Goal: Information Seeking & Learning: Learn about a topic

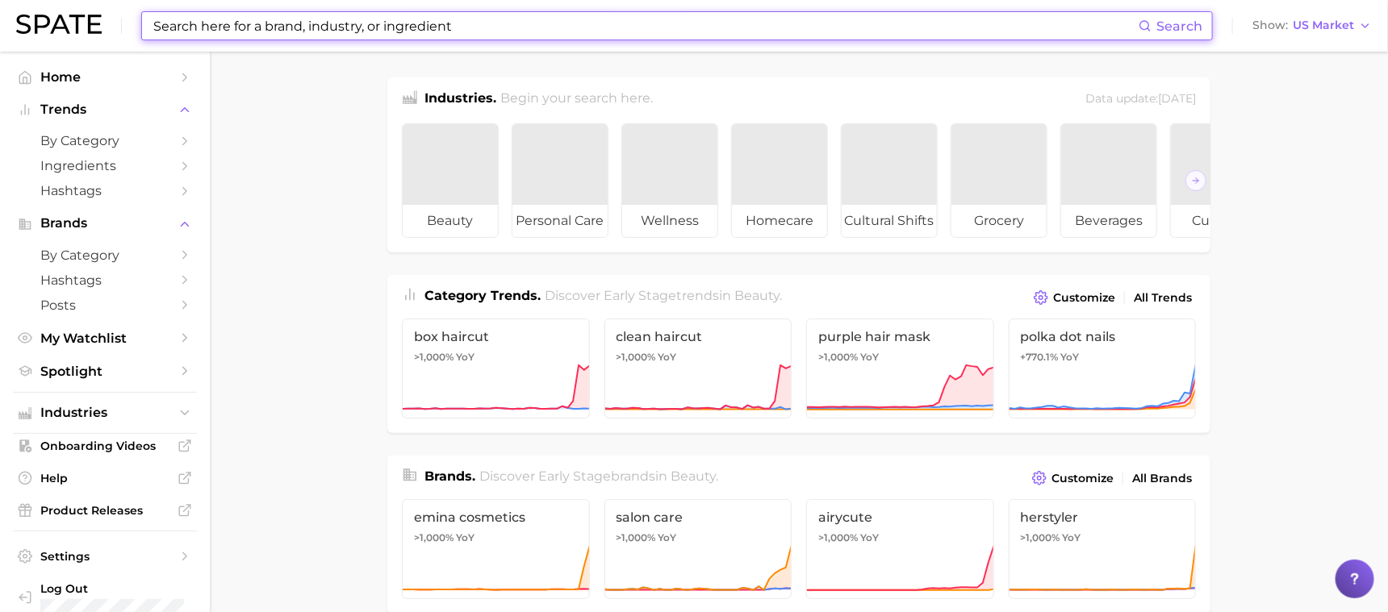
click at [595, 31] on input at bounding box center [645, 25] width 987 height 27
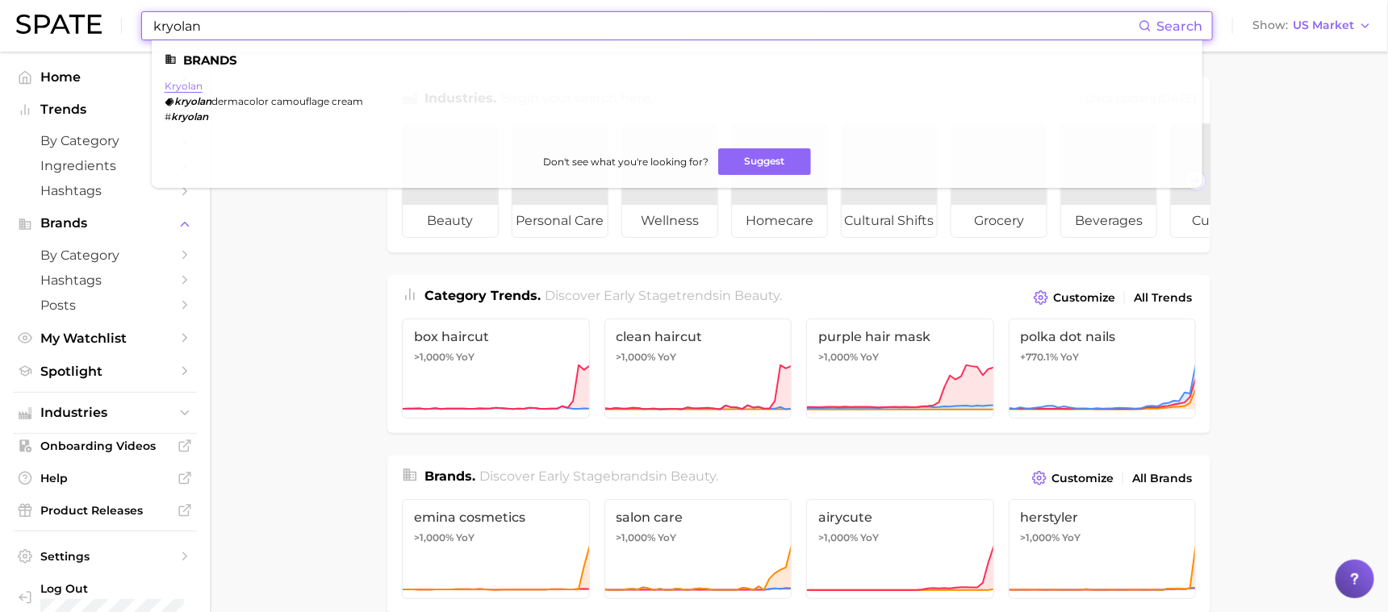
type input "kryolan"
click at [194, 86] on link "kryolan" at bounding box center [184, 86] width 38 height 12
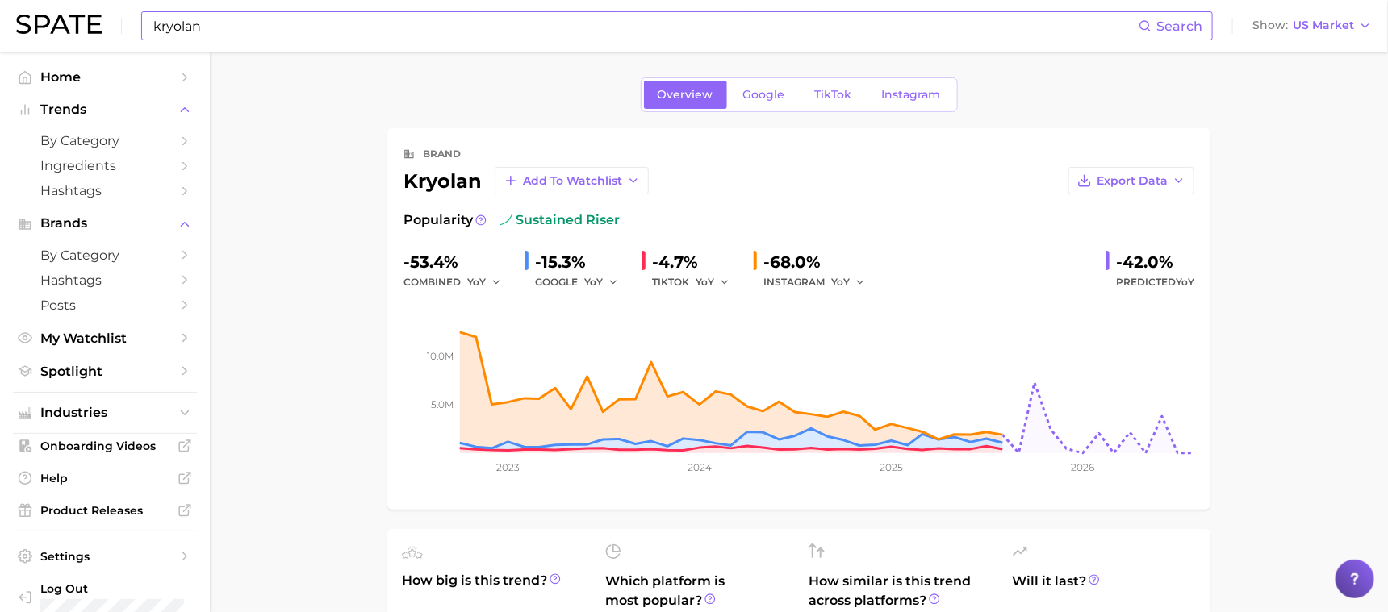
click at [542, 31] on input "kryolan" at bounding box center [645, 25] width 987 height 27
type input "k"
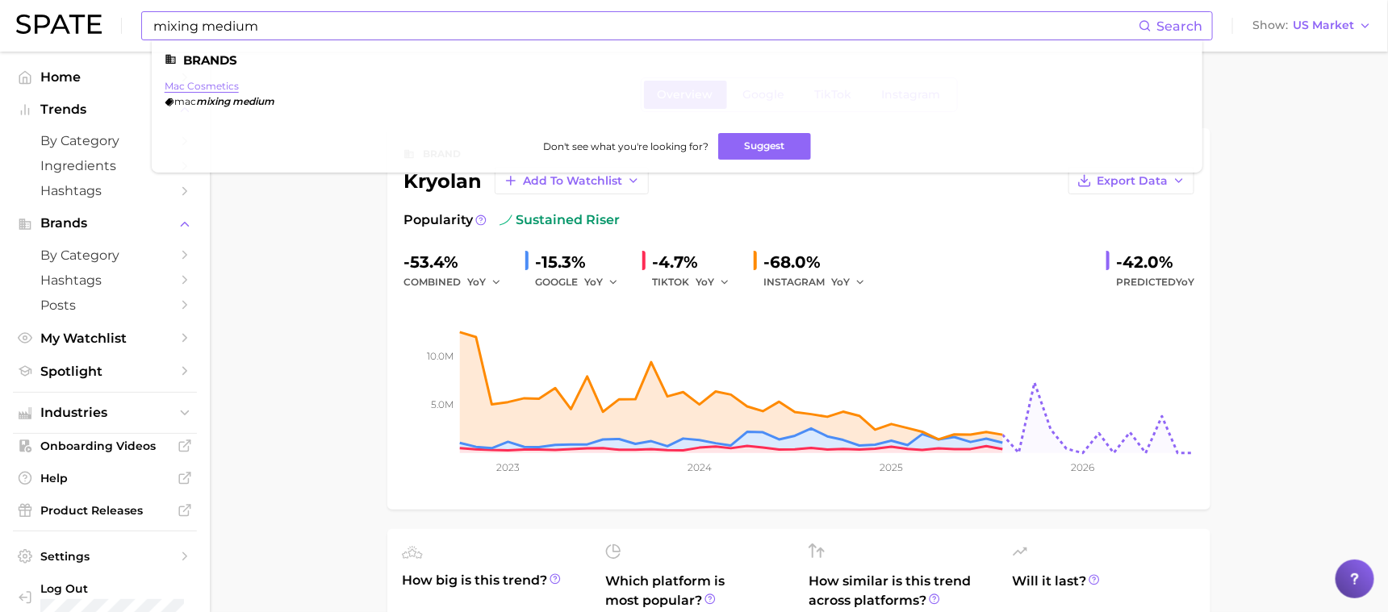
click at [211, 91] on link "mac cosmetics" at bounding box center [202, 86] width 74 height 12
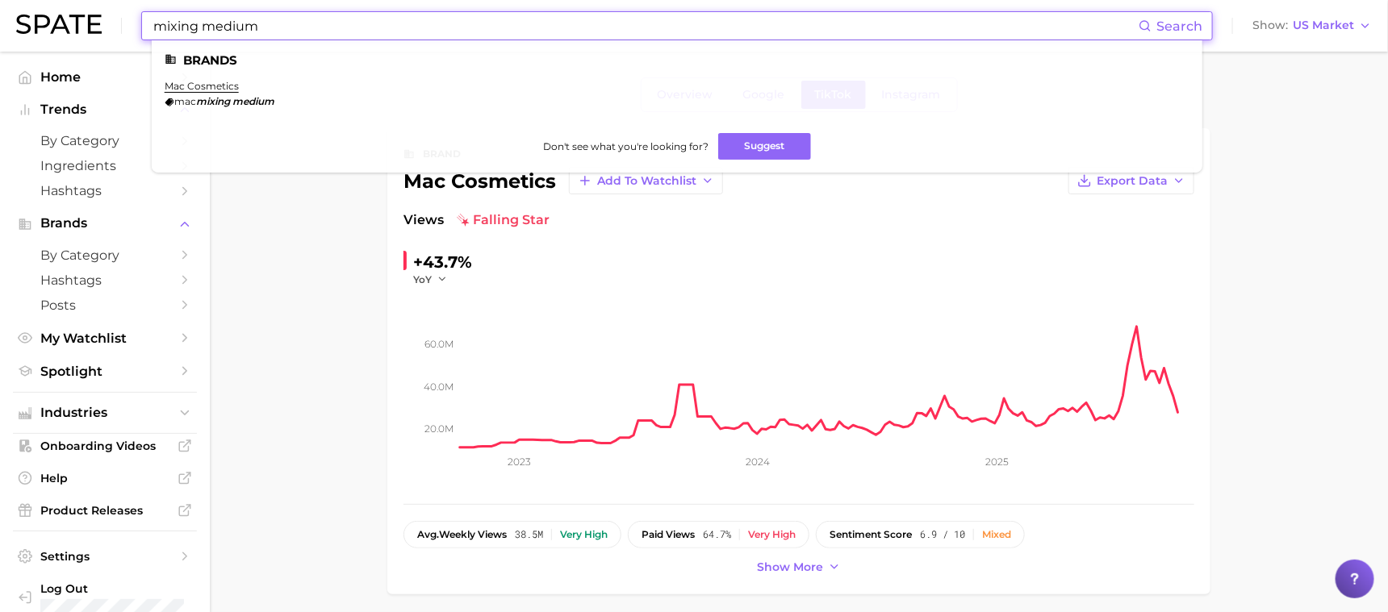
click at [344, 23] on input "mixing medium" at bounding box center [645, 25] width 987 height 27
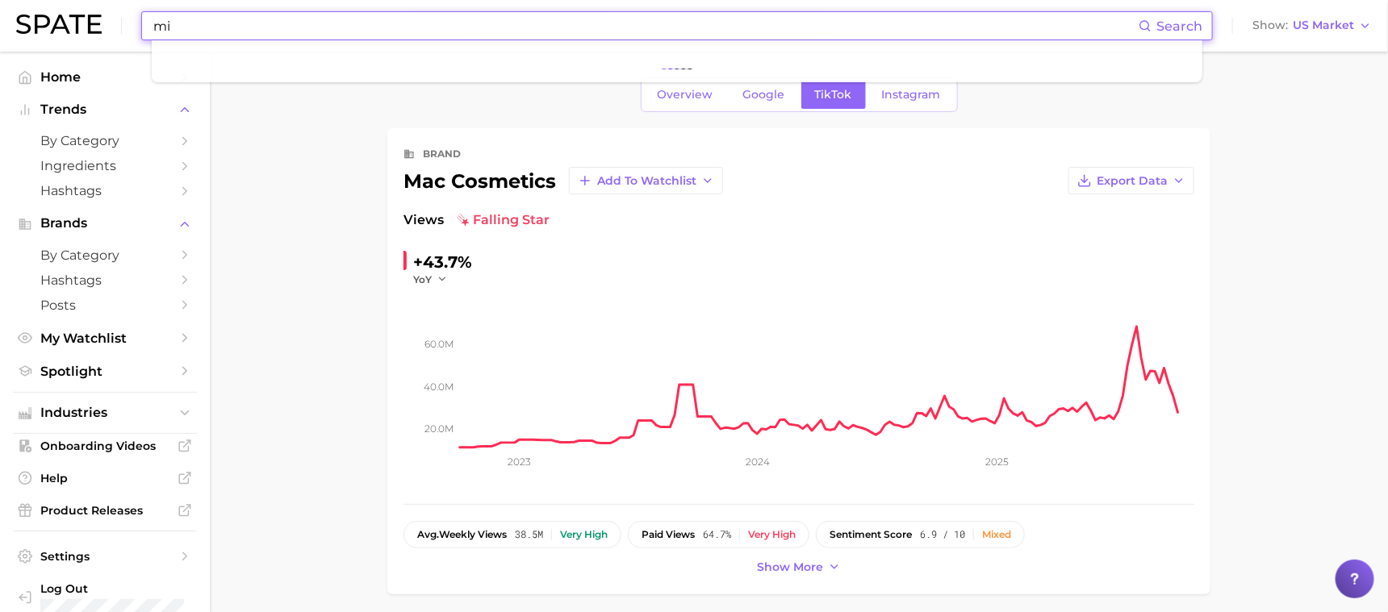
type input "m"
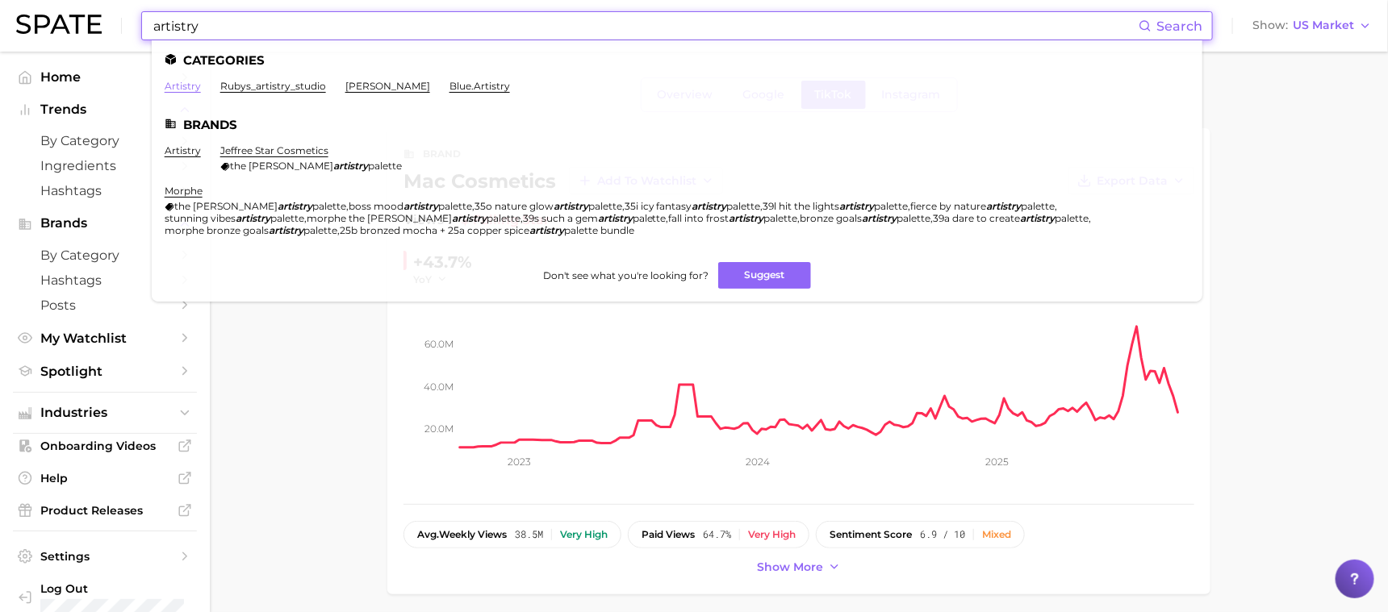
type input "artistry"
click at [174, 89] on link "artistry" at bounding box center [183, 86] width 36 height 12
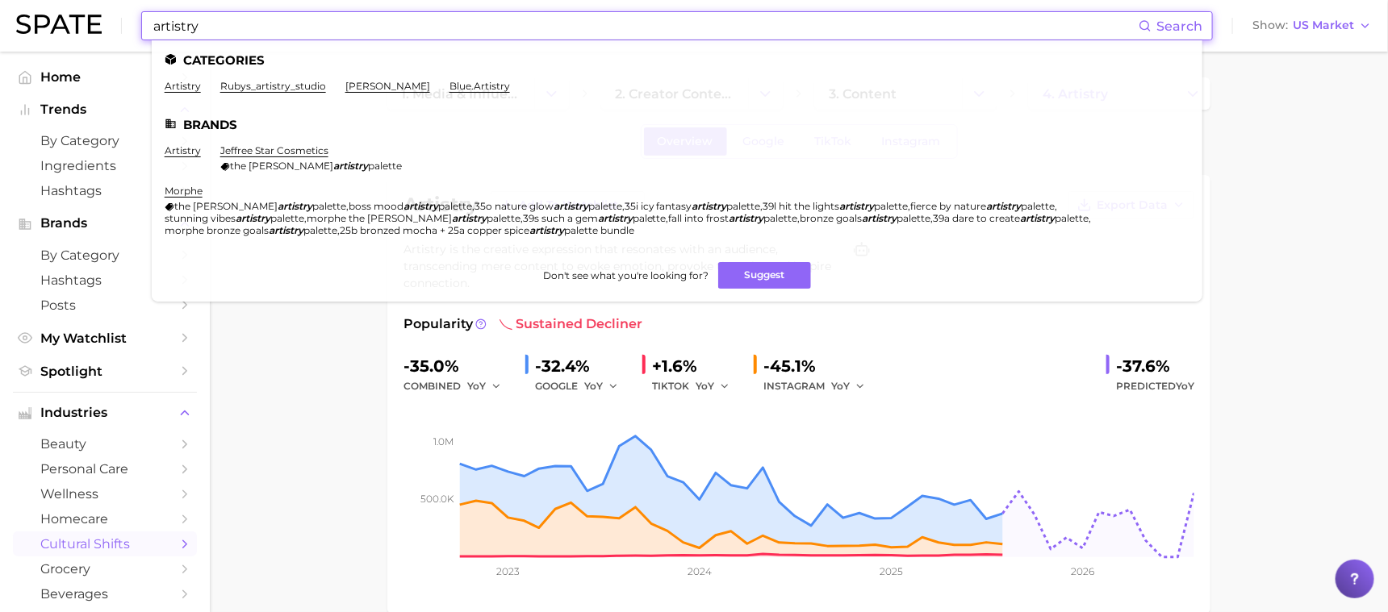
click at [404, 35] on input "artistry" at bounding box center [645, 25] width 987 height 27
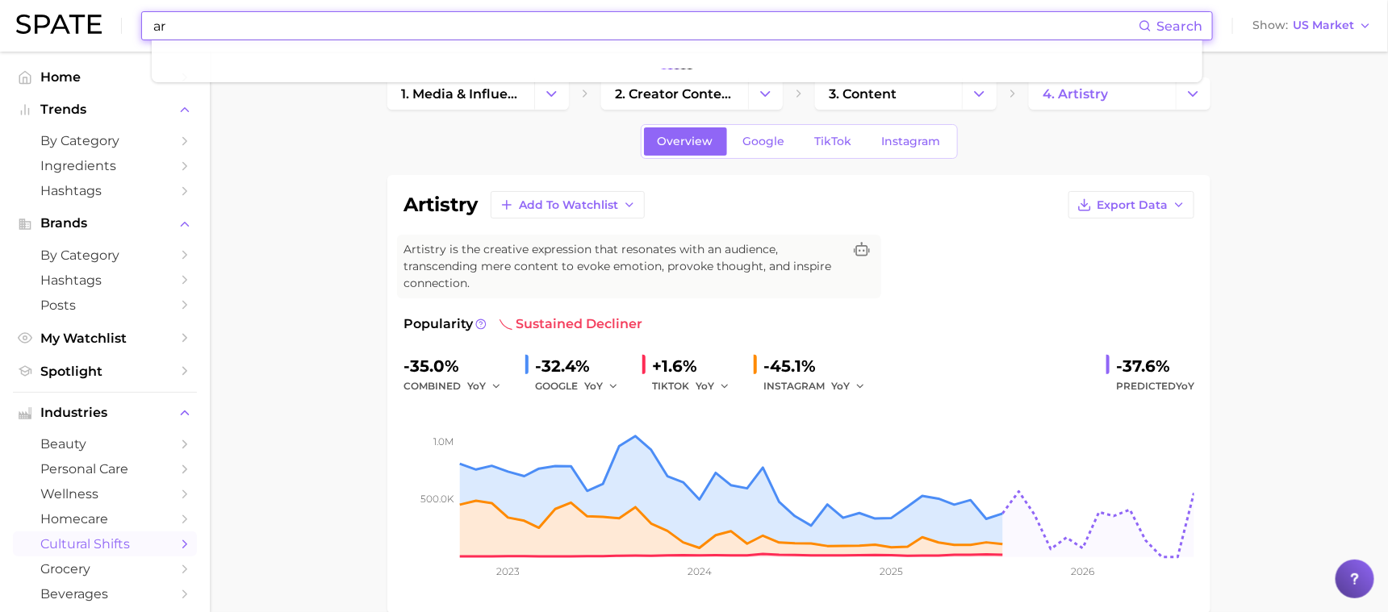
type input "a"
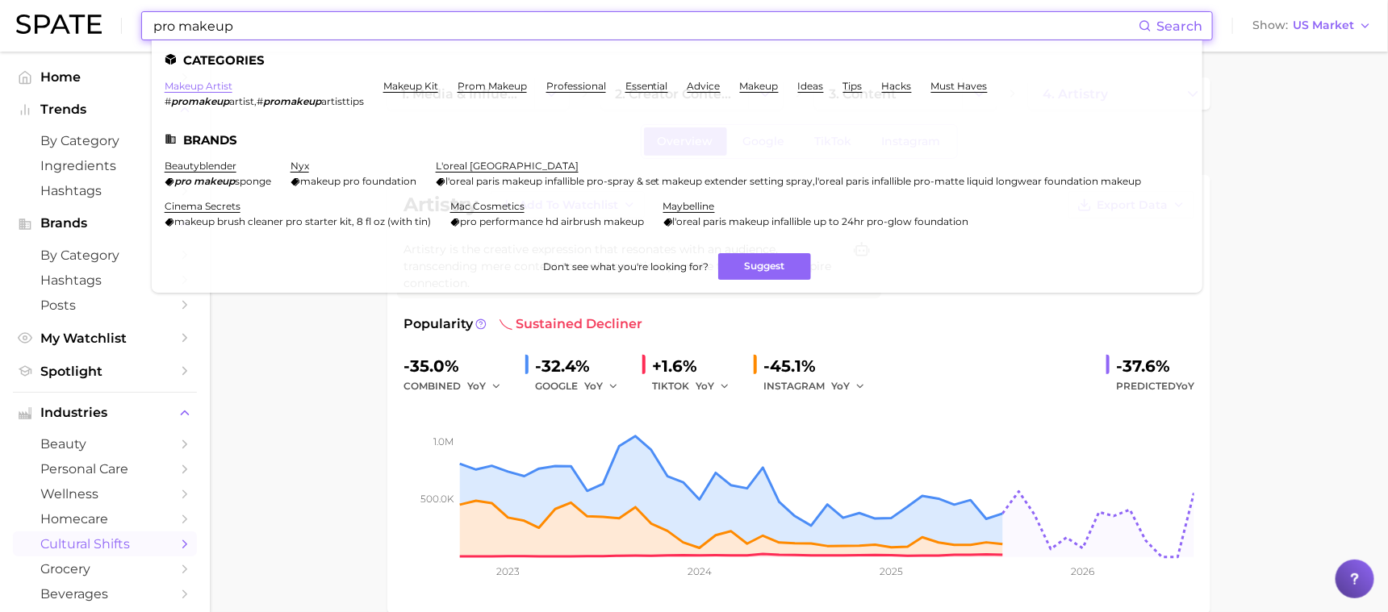
type input "pro makeup"
click at [196, 84] on link "makeup artist" at bounding box center [199, 86] width 68 height 12
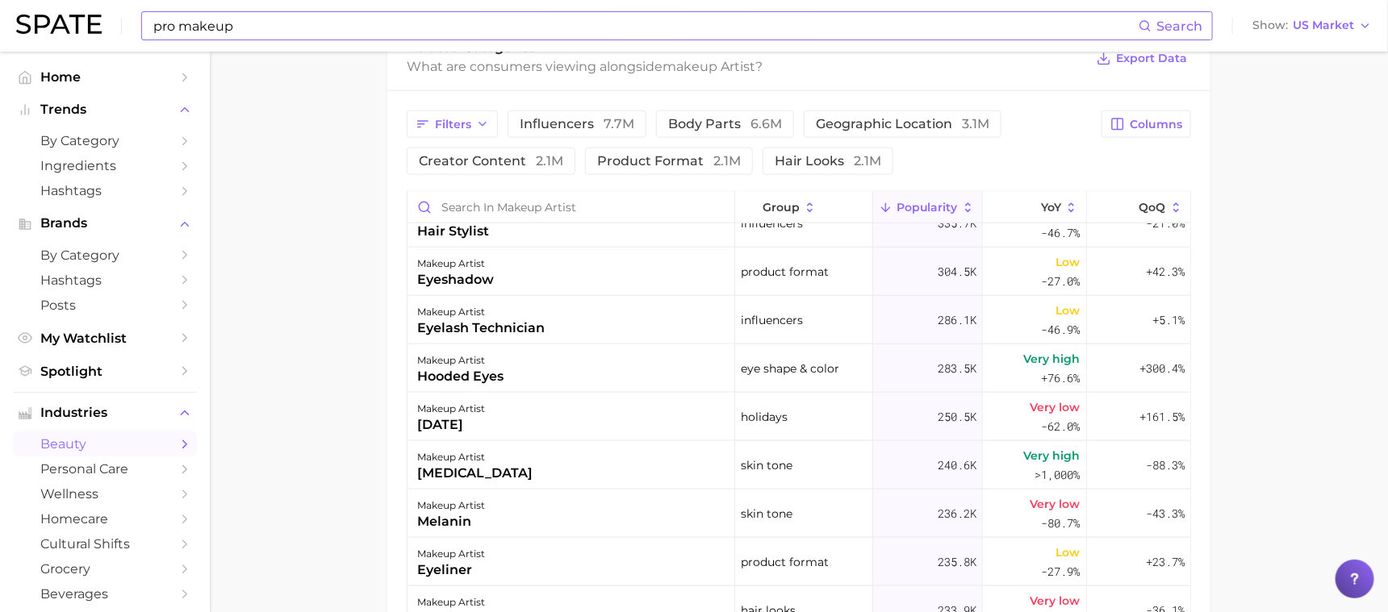
scroll to position [867, 0]
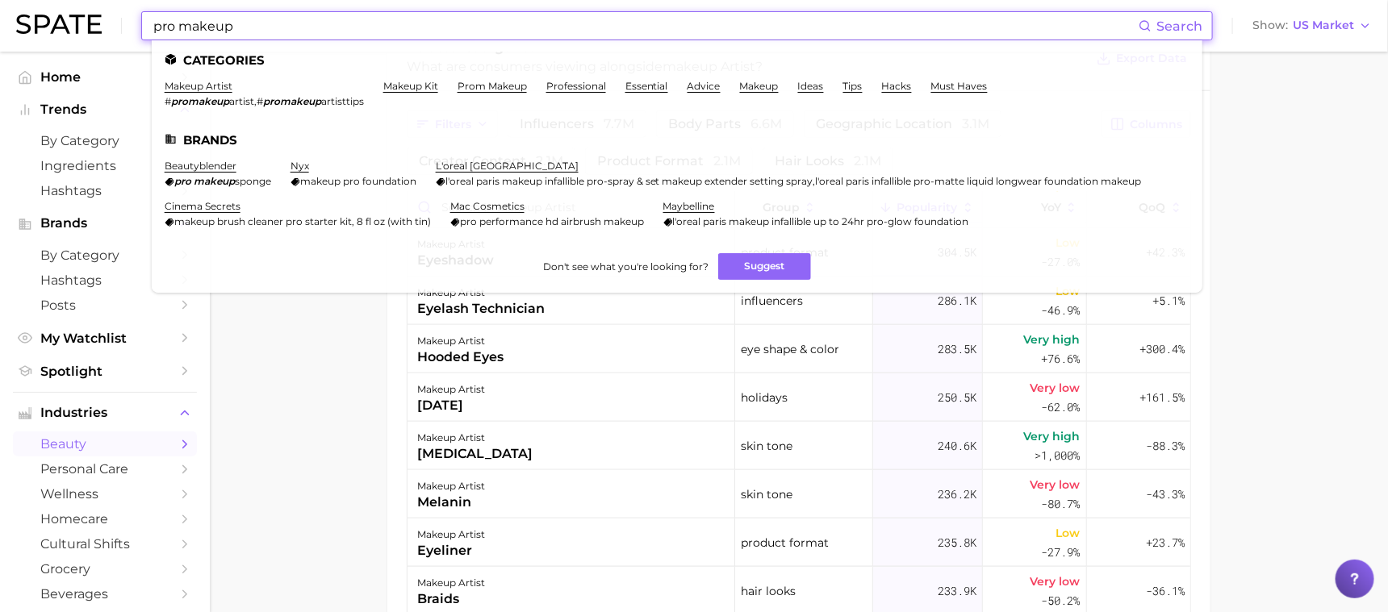
click at [328, 38] on input "pro makeup" at bounding box center [645, 25] width 987 height 27
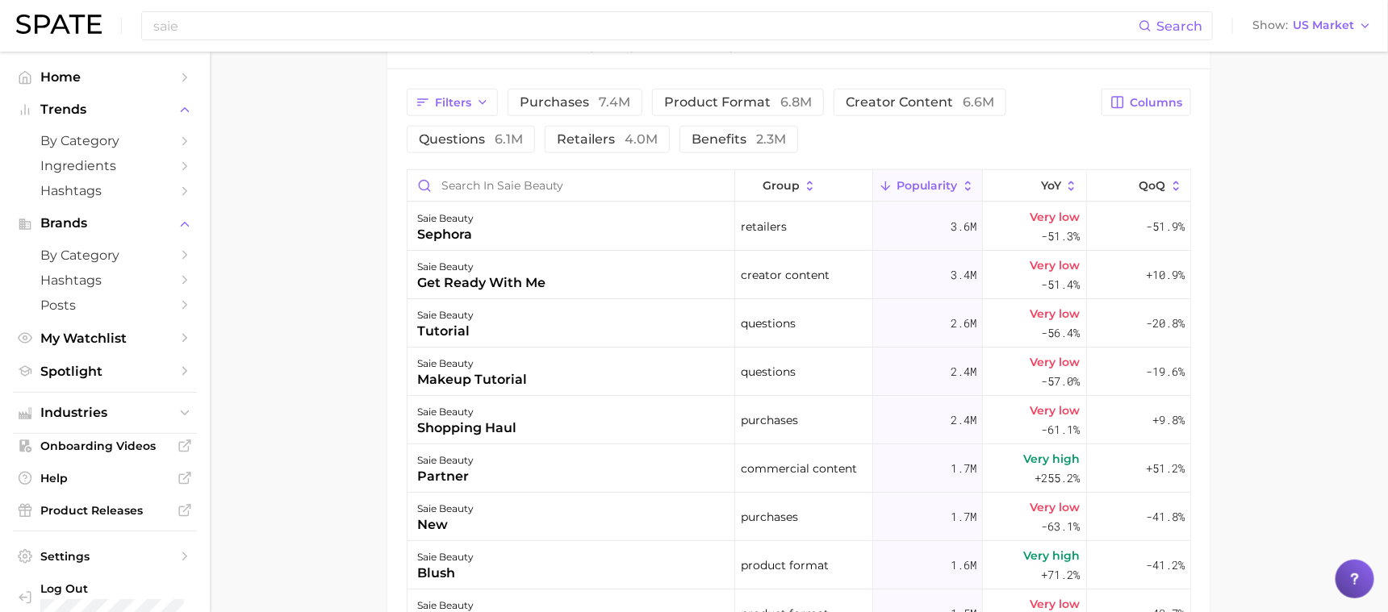
scroll to position [770, 0]
